Goal: Task Accomplishment & Management: Use online tool/utility

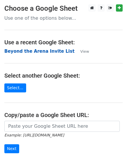
click at [33, 53] on strong "Beyond the Arena Invite List" at bounding box center [39, 51] width 70 height 5
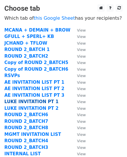
click at [41, 99] on strong "LUKE INVITATION PT 1" at bounding box center [31, 101] width 54 height 5
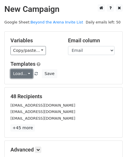
click at [26, 73] on link "Load..." at bounding box center [21, 73] width 22 height 9
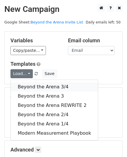
click at [48, 86] on link "Beyond the Arena 3/4" at bounding box center [54, 86] width 87 height 9
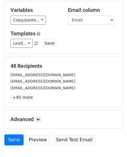
scroll to position [58, 0]
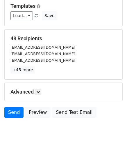
click at [35, 92] on h5 "Advanced" at bounding box center [63, 92] width 106 height 6
click at [39, 92] on icon at bounding box center [37, 91] width 3 height 3
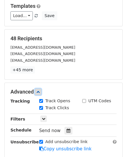
click at [38, 89] on link at bounding box center [38, 92] width 6 height 6
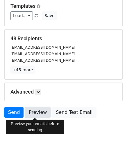
click at [35, 114] on link "Preview" at bounding box center [38, 112] width 26 height 11
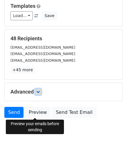
click at [37, 92] on link at bounding box center [38, 92] width 6 height 6
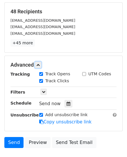
scroll to position [87, 0]
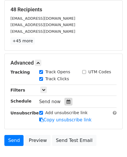
click at [66, 100] on icon at bounding box center [68, 102] width 4 height 4
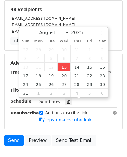
type input "2025-08-13 12:13"
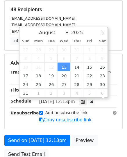
scroll to position [0, 0]
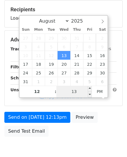
click at [72, 90] on input "13" at bounding box center [73, 92] width 35 height 12
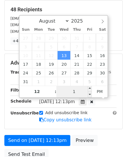
type input "15"
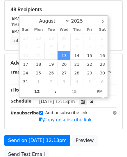
type input "2025-08-13 12:15"
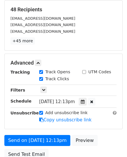
click at [125, 92] on main "New Campaign Daily emails left: 50 Google Sheet: Beyond the Arena Invite List V…" at bounding box center [63, 40] width 127 height 246
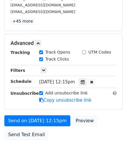
scroll to position [116, 0]
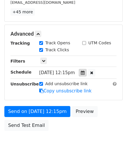
click at [84, 72] on icon at bounding box center [83, 73] width 4 height 4
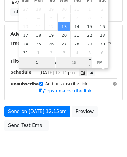
type input "1"
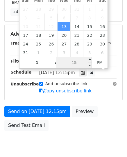
type input "2025-08-13 13:15"
type input "01"
click at [80, 62] on input "15" at bounding box center [73, 63] width 35 height 12
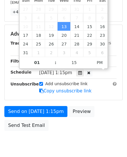
click at [121, 96] on div "Advanced Tracking Track Opens UTM Codes Track Clicks Filters Only include sprea…" at bounding box center [63, 62] width 117 height 75
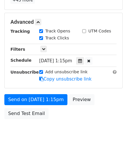
scroll to position [139, 0]
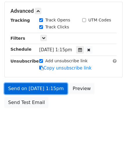
click at [41, 90] on link "Send on Aug 13 at 1:15pm" at bounding box center [35, 88] width 63 height 11
